Goal: Information Seeking & Learning: Learn about a topic

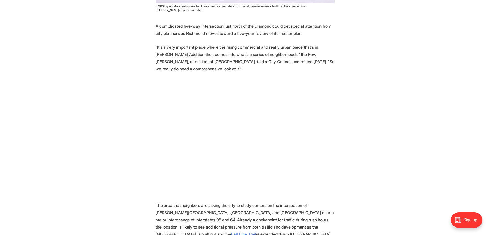
scroll to position [257, 0]
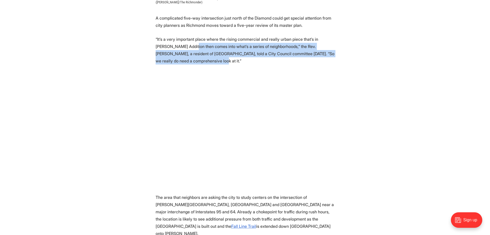
drag, startPoint x: 174, startPoint y: 36, endPoint x: 331, endPoint y: 47, distance: 157.2
click at [331, 47] on p "“It’s a very important place where the rising commercial and really urban piece…" at bounding box center [245, 50] width 179 height 29
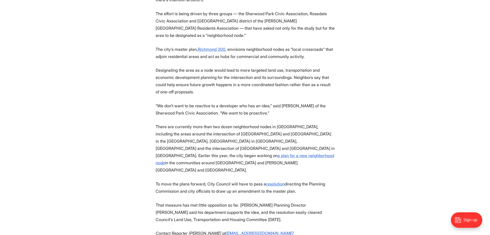
scroll to position [695, 0]
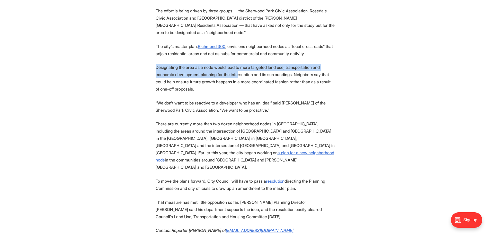
drag, startPoint x: 156, startPoint y: 44, endPoint x: 235, endPoint y: 48, distance: 79.2
click at [235, 64] on p "Designating the area as a node would lead to more targeted land use, transporta…" at bounding box center [245, 78] width 179 height 29
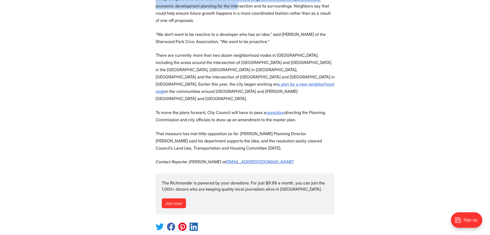
scroll to position [772, 0]
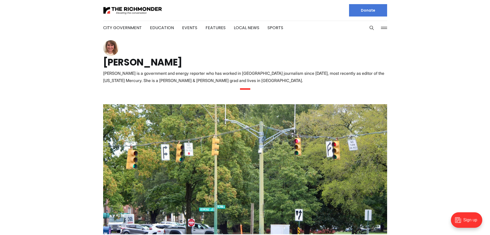
click at [112, 46] on img at bounding box center [110, 47] width 15 height 15
drag, startPoint x: 158, startPoint y: 63, endPoint x: 96, endPoint y: 58, distance: 61.9
click at [96, 58] on section "Sarah Vogelsong Sarah is a government and energy reporter who has worked in Ric…" at bounding box center [245, 67] width 301 height 54
copy h1 "[PERSON_NAME]"
